Goal: Task Accomplishment & Management: Manage account settings

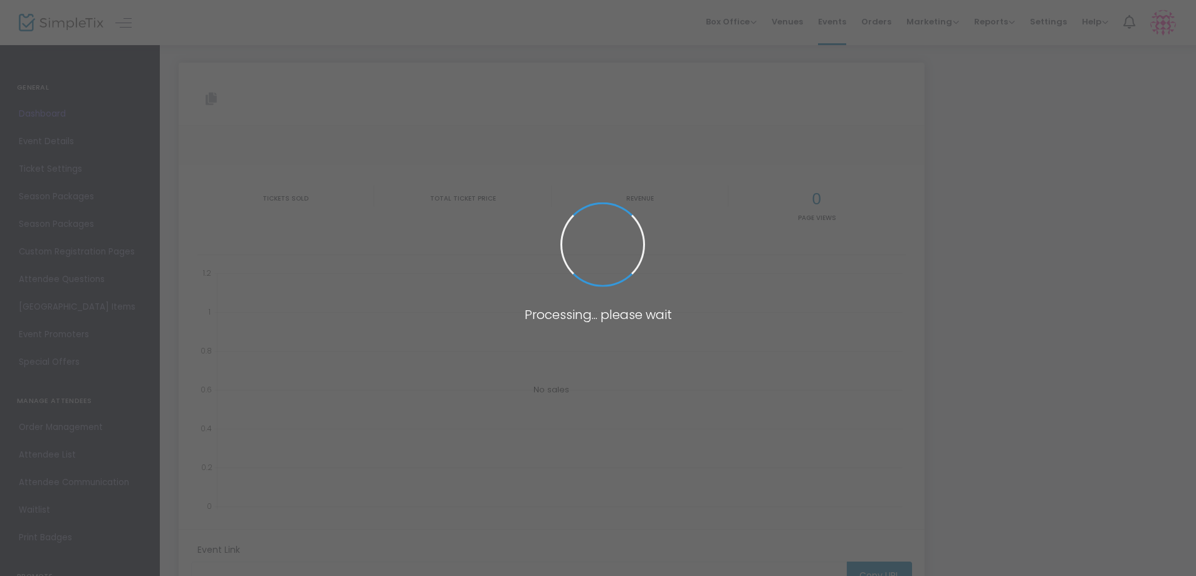
type input "[URL][DOMAIN_NAME]"
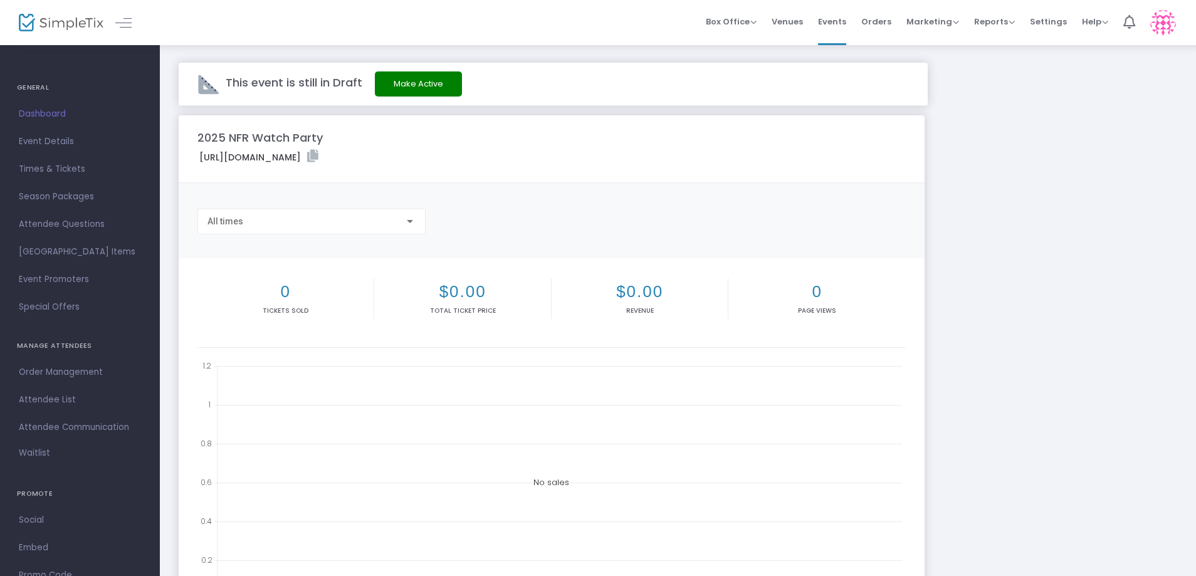
click at [400, 90] on button "Make Active" at bounding box center [418, 83] width 87 height 25
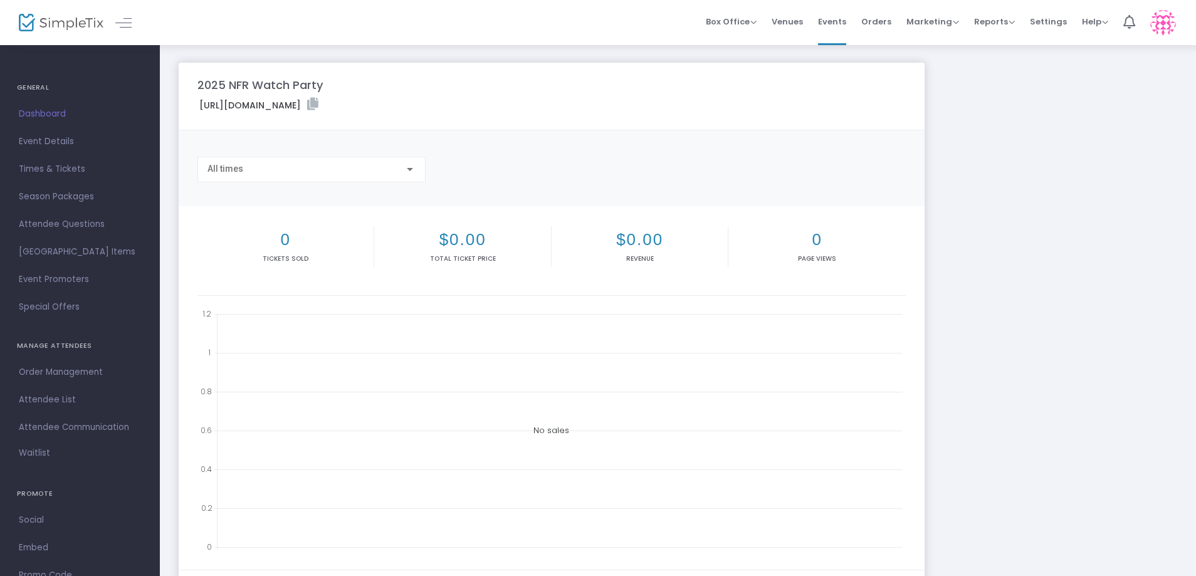
drag, startPoint x: 101, startPoint y: 165, endPoint x: 109, endPoint y: 162, distance: 8.7
click at [100, 165] on span "Times & Tickets" at bounding box center [80, 169] width 122 height 16
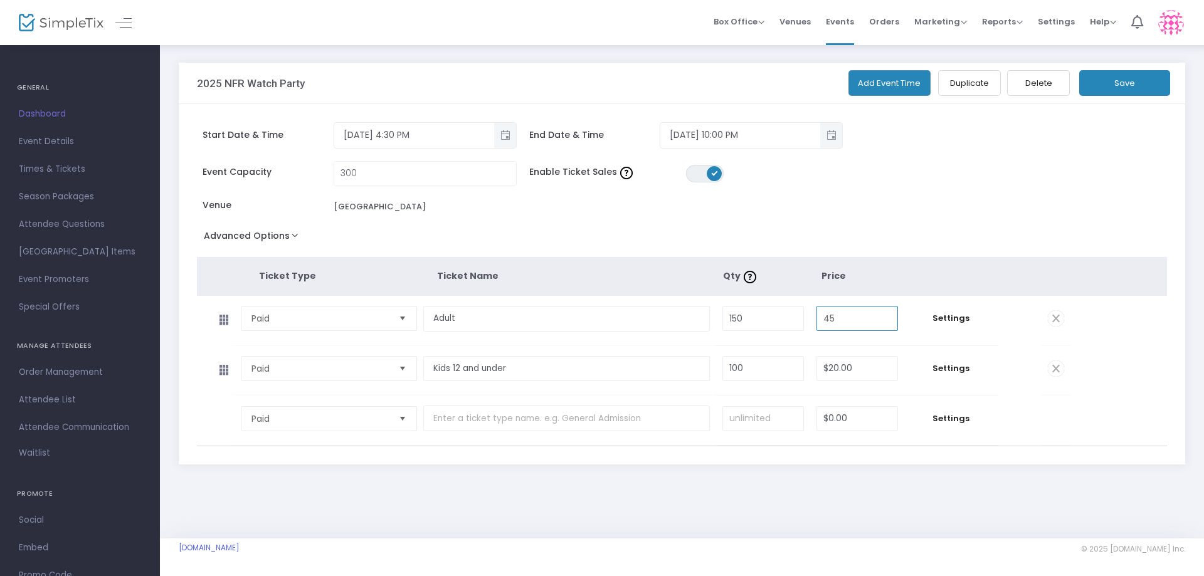
click at [838, 320] on input "45" at bounding box center [857, 319] width 80 height 24
click at [836, 320] on input "45" at bounding box center [857, 319] width 80 height 24
type input "$40.00"
click at [962, 323] on span "Settings" at bounding box center [950, 318] width 81 height 13
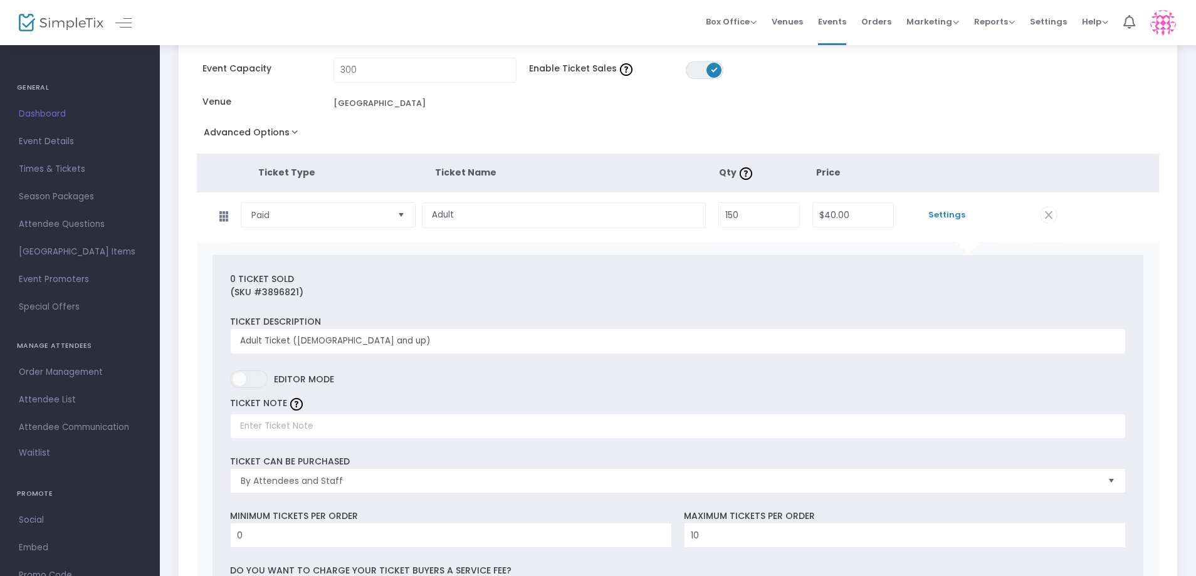
scroll to position [125, 0]
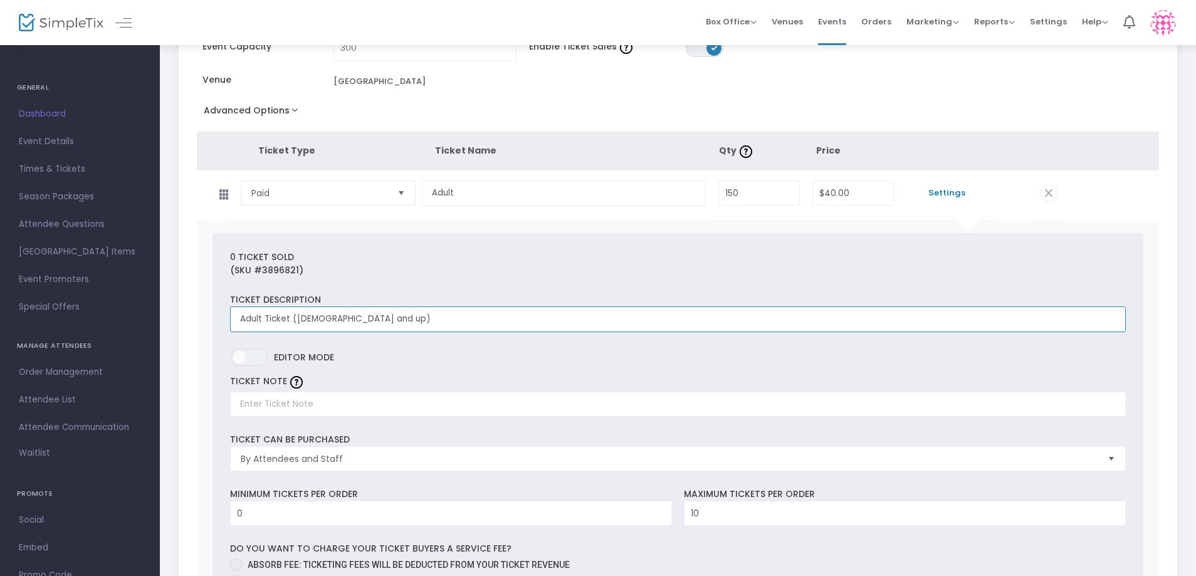
click at [425, 318] on input "Adult Ticket (13 yo and up)" at bounding box center [678, 320] width 896 height 26
drag, startPoint x: 541, startPoint y: 318, endPoint x: 360, endPoint y: 318, distance: 180.5
click at [354, 318] on input "Adult Ticket (13 yo and up) - Includes Entry and catered dinner" at bounding box center [678, 320] width 896 height 26
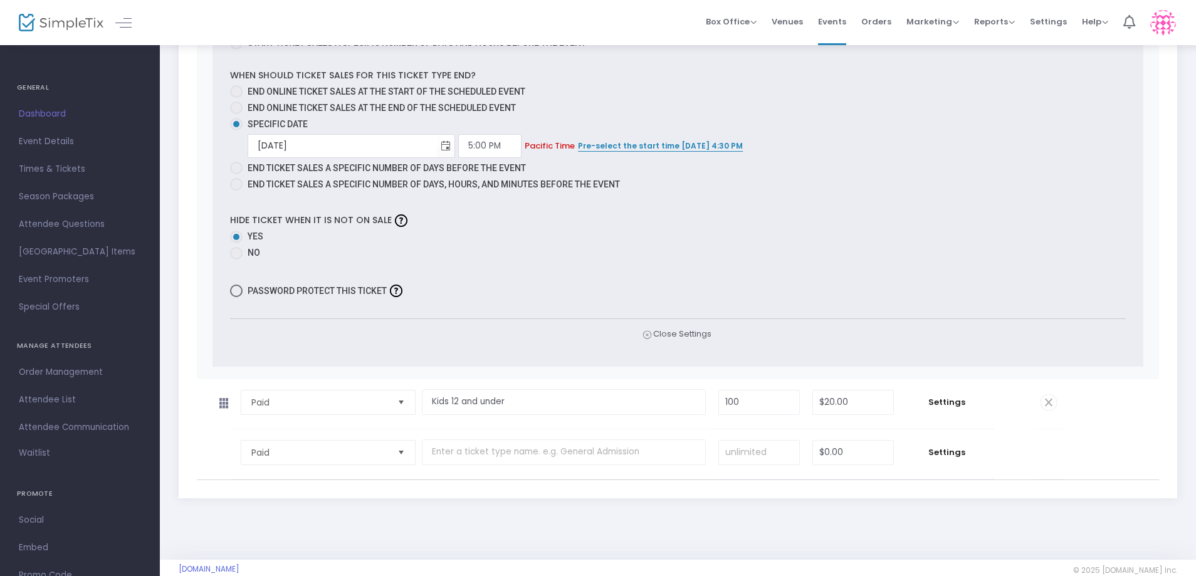
scroll to position [799, 0]
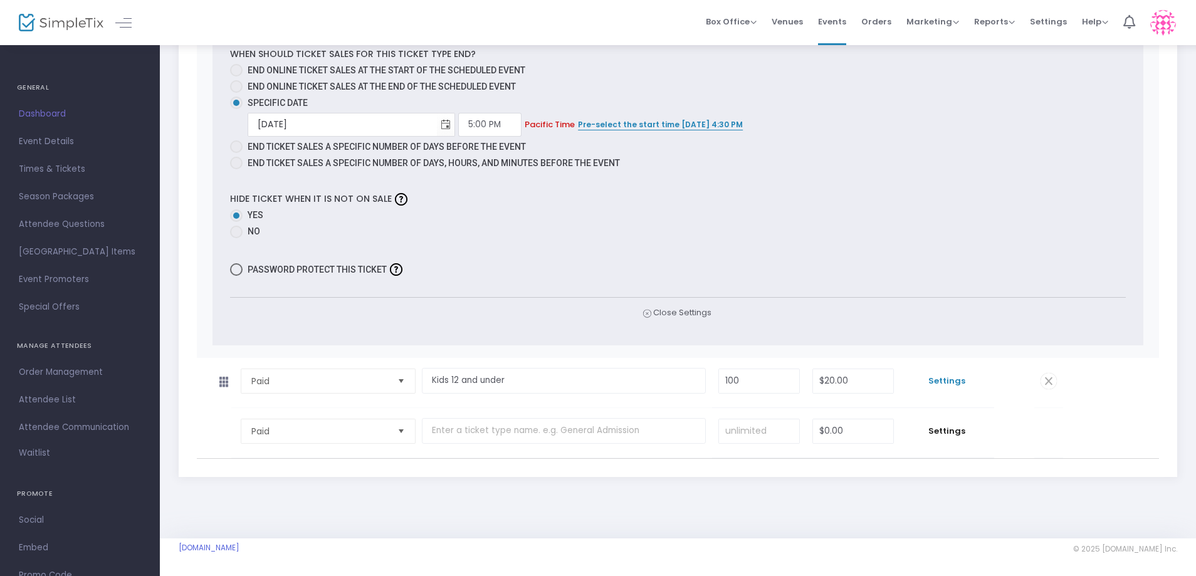
type input "Adult Ticket (13 yo and up) - Includes Entry and catered dinner"
click at [946, 377] on span "Settings" at bounding box center [946, 381] width 81 height 13
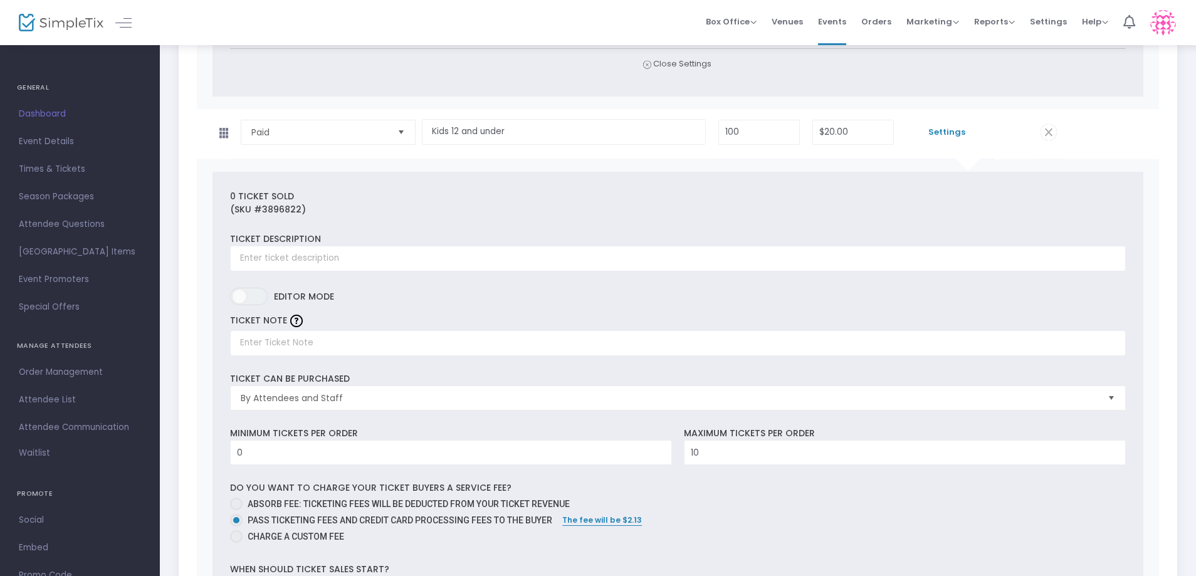
scroll to position [1049, 0]
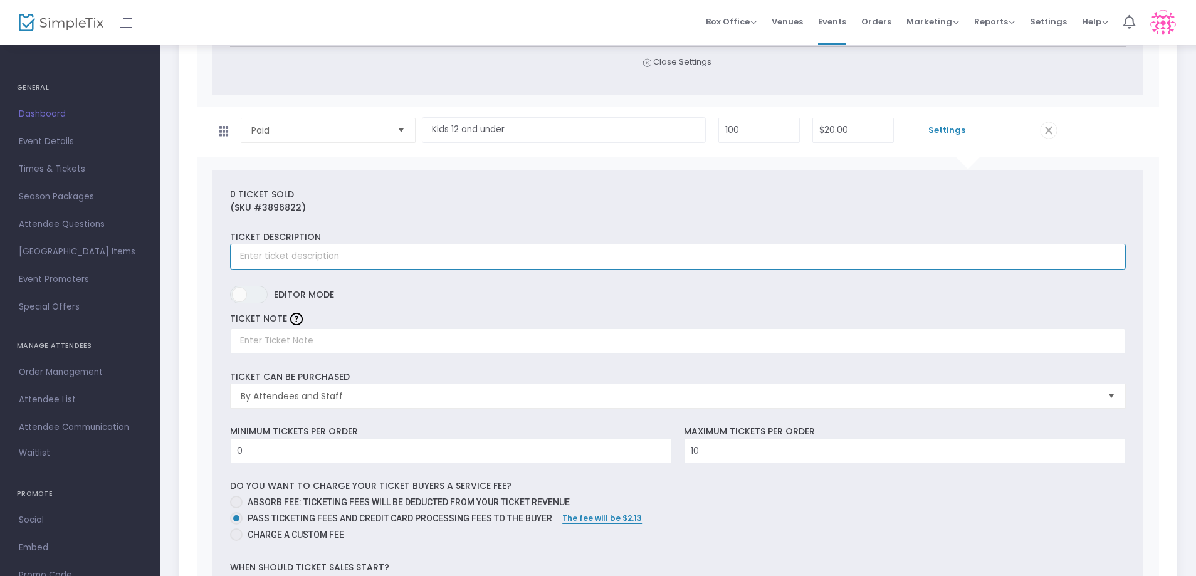
click at [411, 258] on input "text" at bounding box center [678, 257] width 896 height 26
paste input "- Includes Entry and catered dinner"
click at [239, 257] on input "- Includes Entry and catered dinner" at bounding box center [678, 257] width 896 height 26
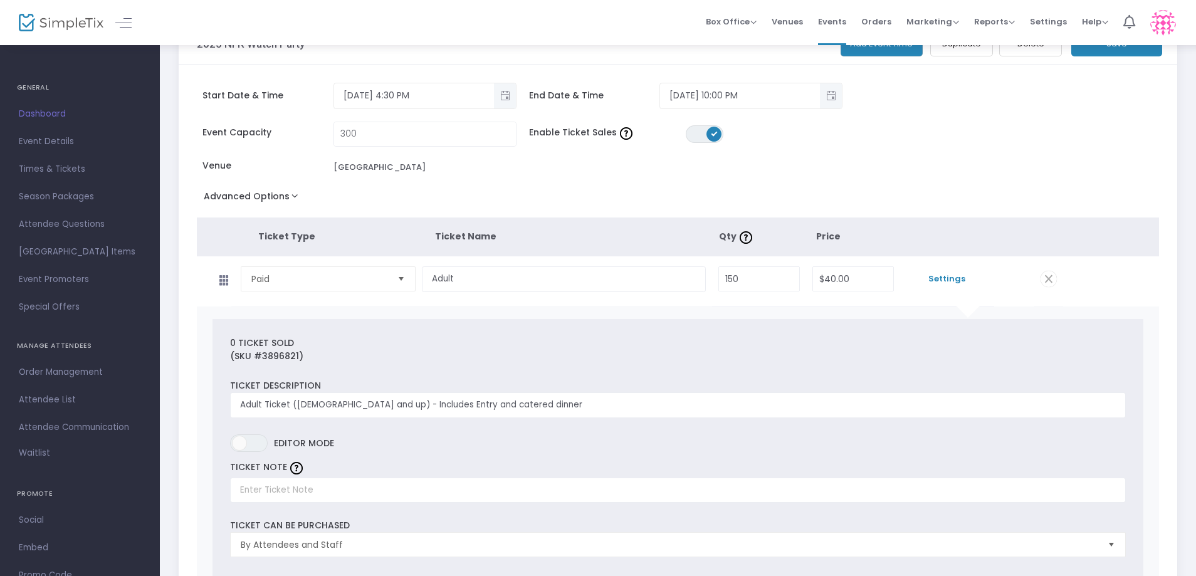
scroll to position [0, 0]
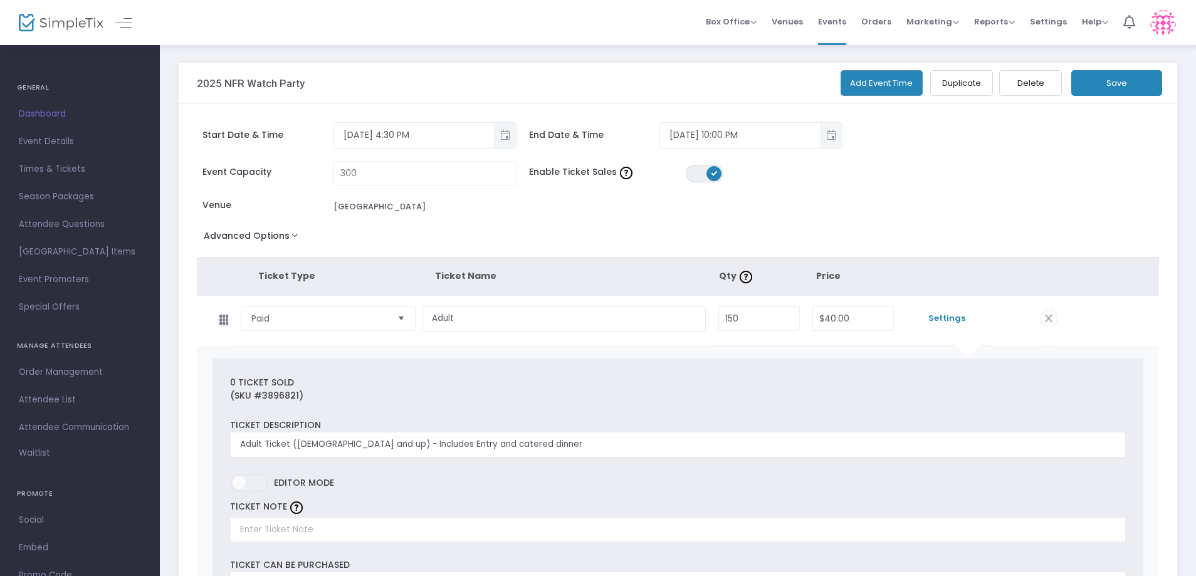
type input "12 & Under - Includes Entry and catered dinner"
click at [1110, 78] on button "Save" at bounding box center [1116, 83] width 91 height 26
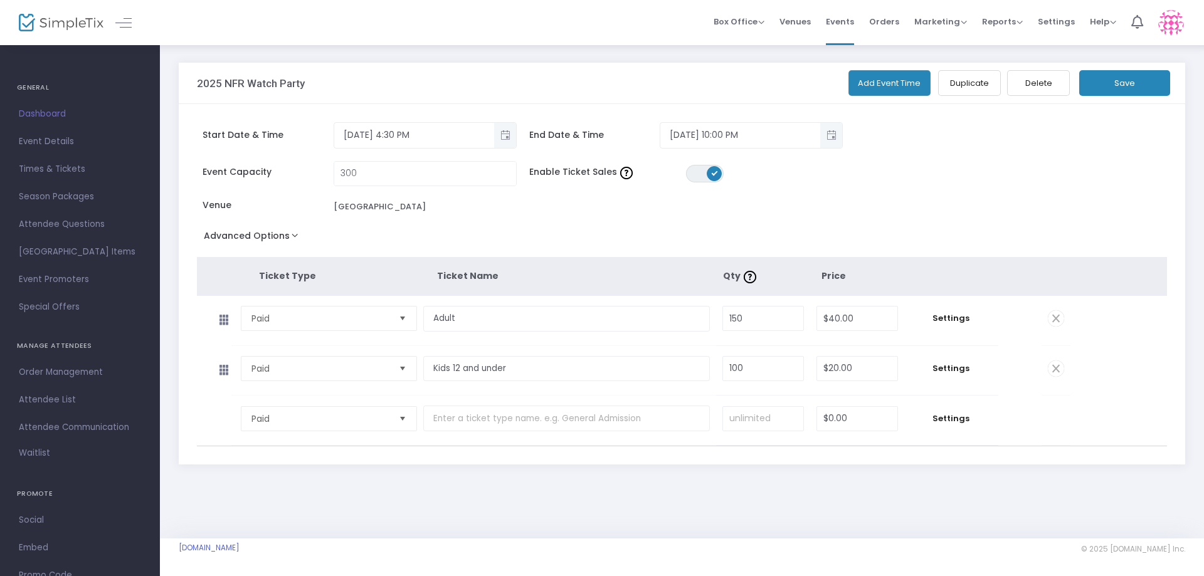
click at [1123, 92] on button "Save" at bounding box center [1124, 83] width 91 height 26
click at [72, 234] on link "Attendee Questions" at bounding box center [80, 225] width 160 height 28
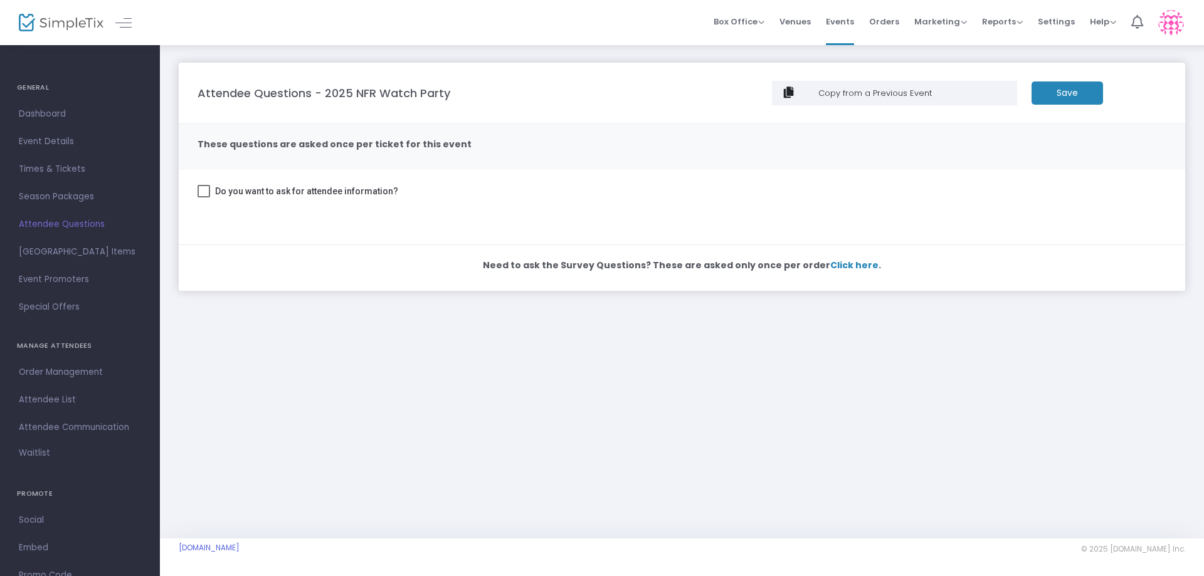
click at [277, 142] on m-panel-subtitle "These questions are asked once per ticket for this event" at bounding box center [334, 144] width 274 height 13
click at [266, 197] on span "Do you want to ask for attendee information?" at bounding box center [306, 191] width 183 height 15
click at [204, 197] on input "Do you want to ask for attendee information?" at bounding box center [203, 197] width 1 height 1
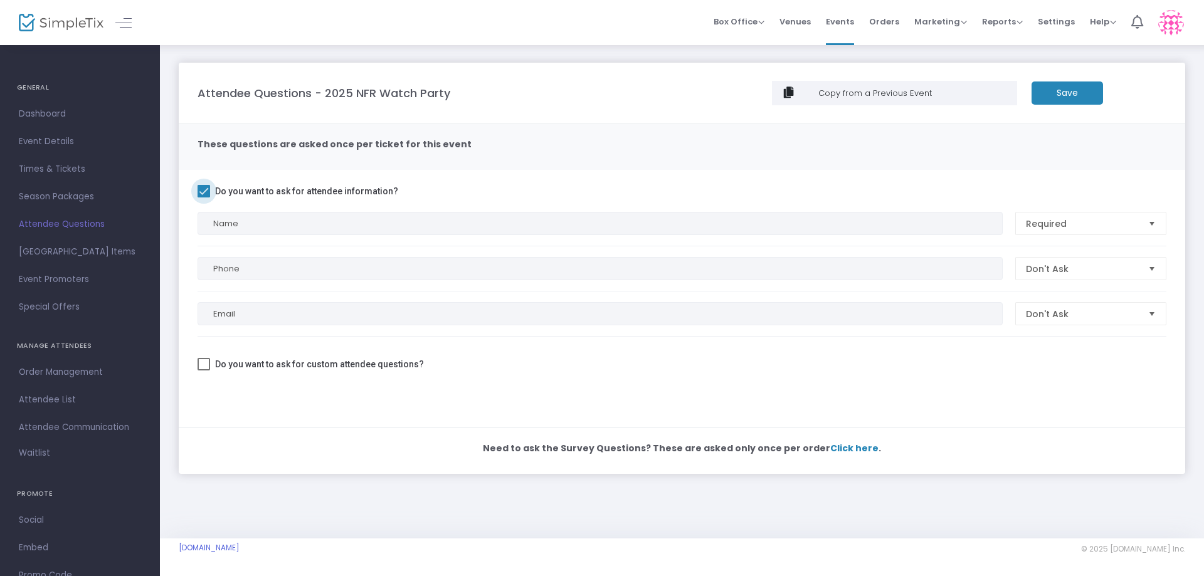
click at [268, 192] on span "Do you want to ask for attendee information?" at bounding box center [306, 191] width 183 height 15
click at [204, 197] on input "Do you want to ask for attendee information?" at bounding box center [203, 197] width 1 height 1
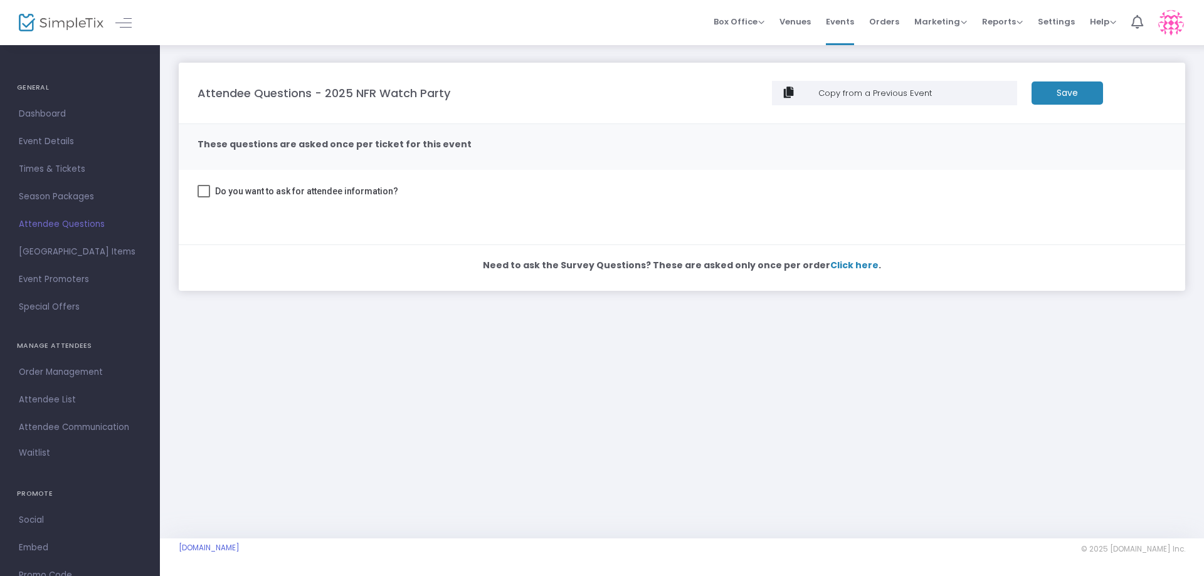
click at [268, 192] on span "Do you want to ask for attendee information?" at bounding box center [306, 191] width 183 height 15
click at [204, 197] on input "Do you want to ask for attendee information?" at bounding box center [203, 197] width 1 height 1
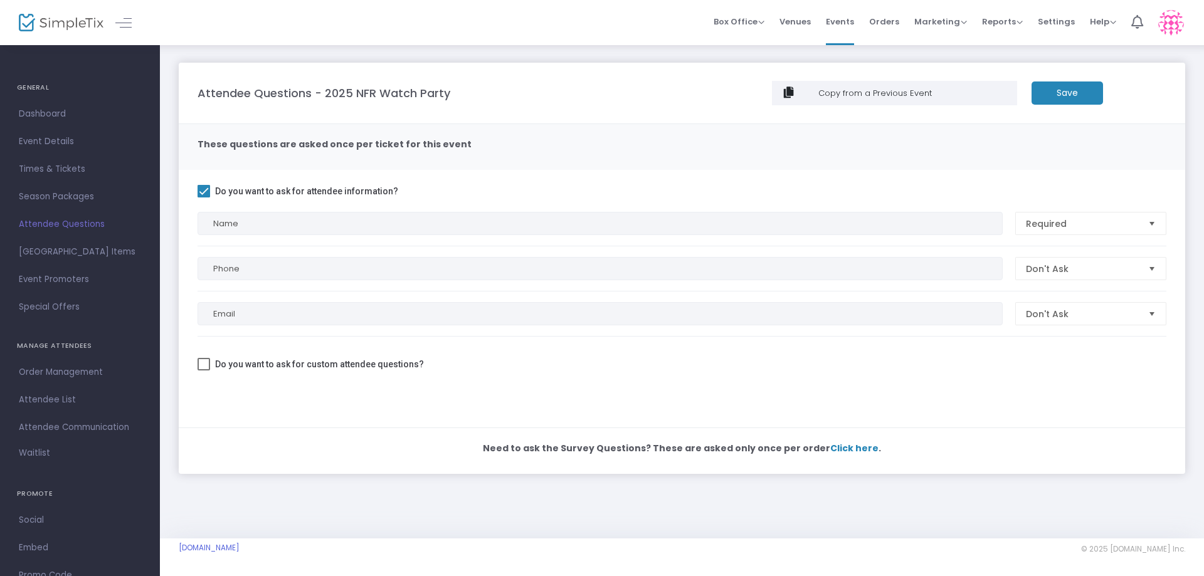
click at [268, 192] on span "Do you want to ask for attendee information?" at bounding box center [306, 191] width 183 height 15
click at [204, 197] on input "Do you want to ask for attendee information?" at bounding box center [203, 197] width 1 height 1
checkbox input "false"
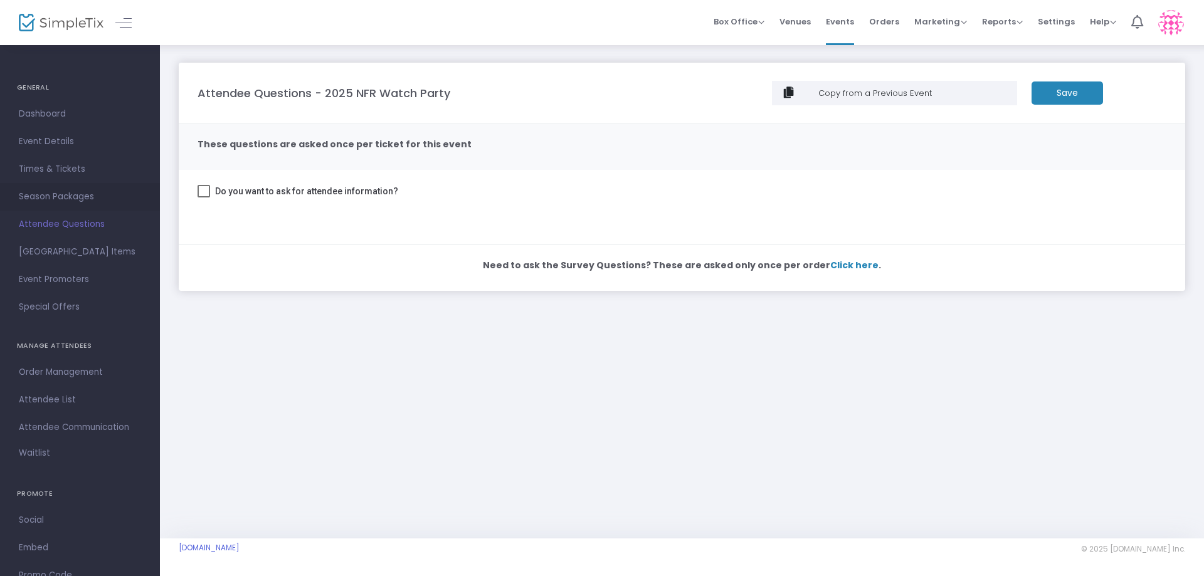
click at [65, 202] on span "Season Packages" at bounding box center [80, 197] width 122 height 16
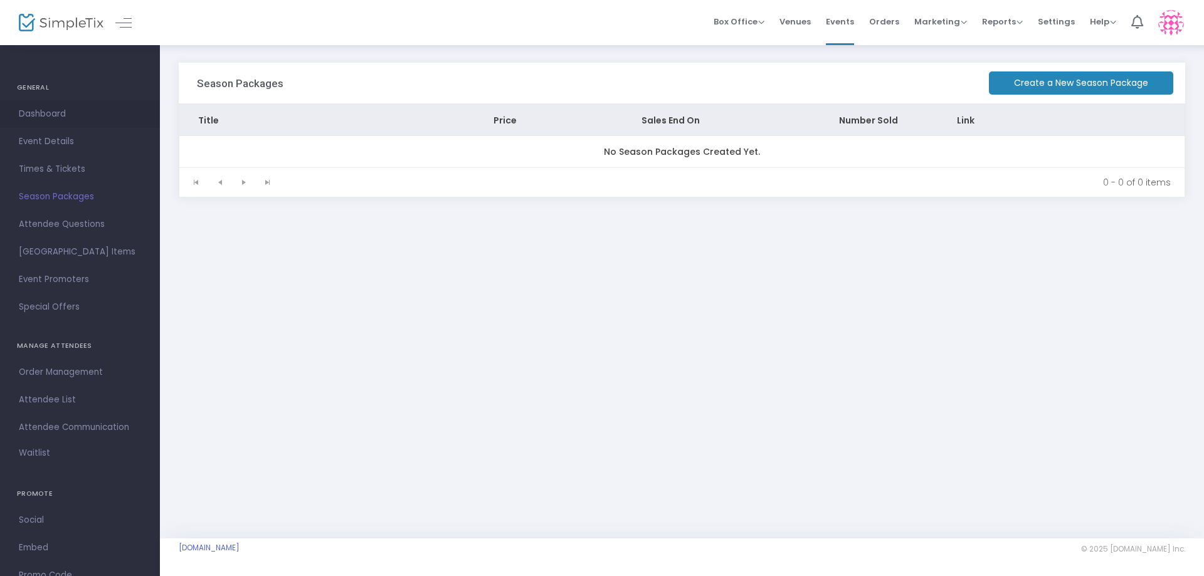
click at [57, 118] on span "Dashboard" at bounding box center [80, 114] width 122 height 16
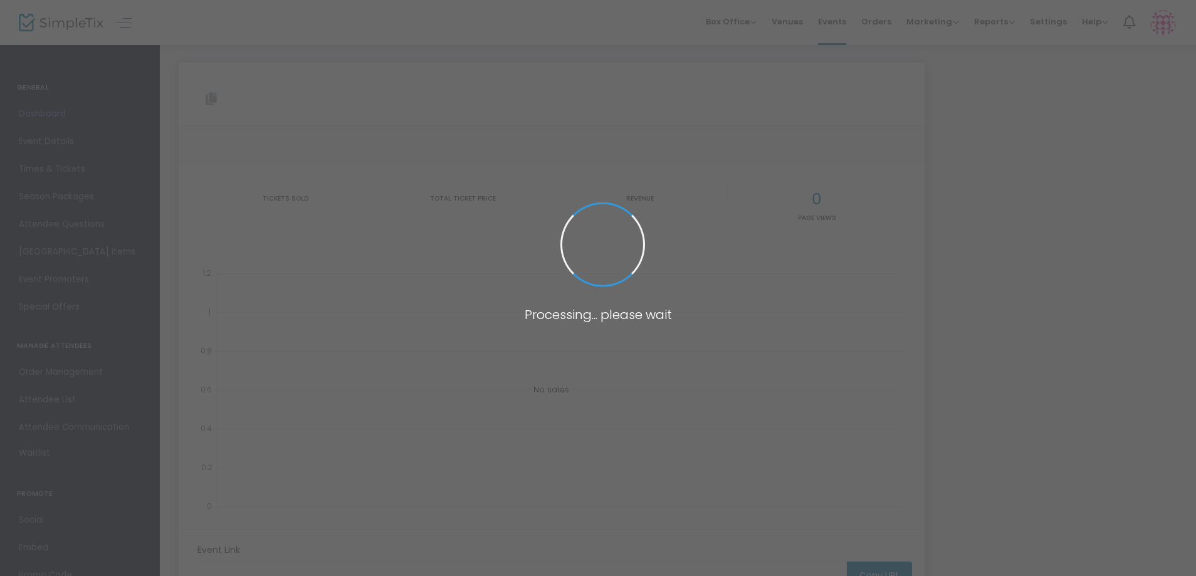
type input "https://www.simpletix.com/e/2025-nfr-watch-party-tickets-241298"
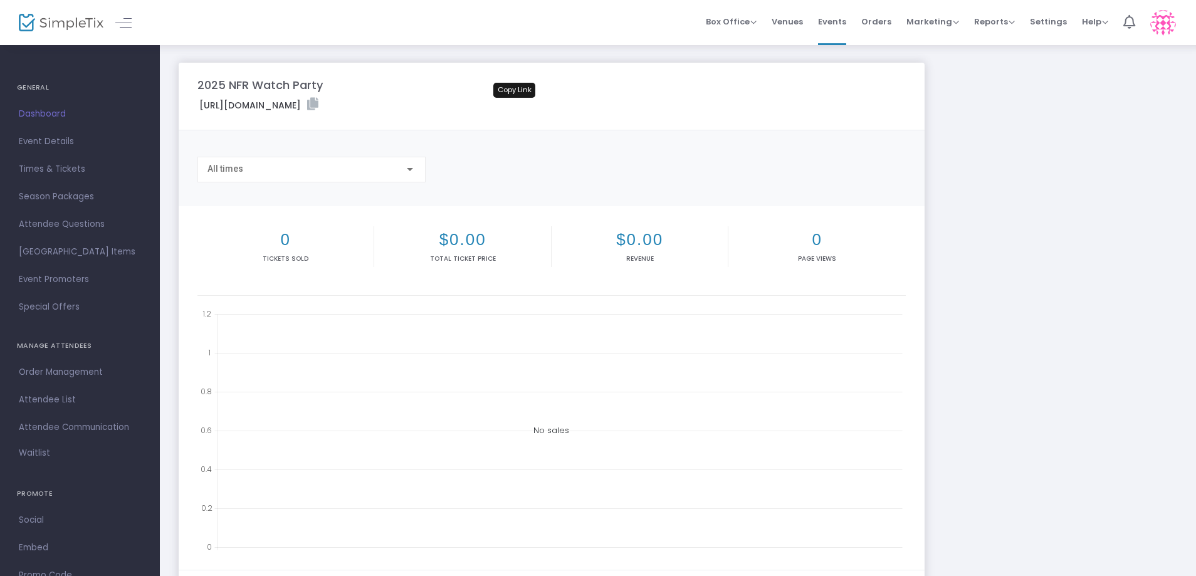
click at [318, 103] on icon at bounding box center [312, 104] width 11 height 13
